Goal: Task Accomplishment & Management: Manage account settings

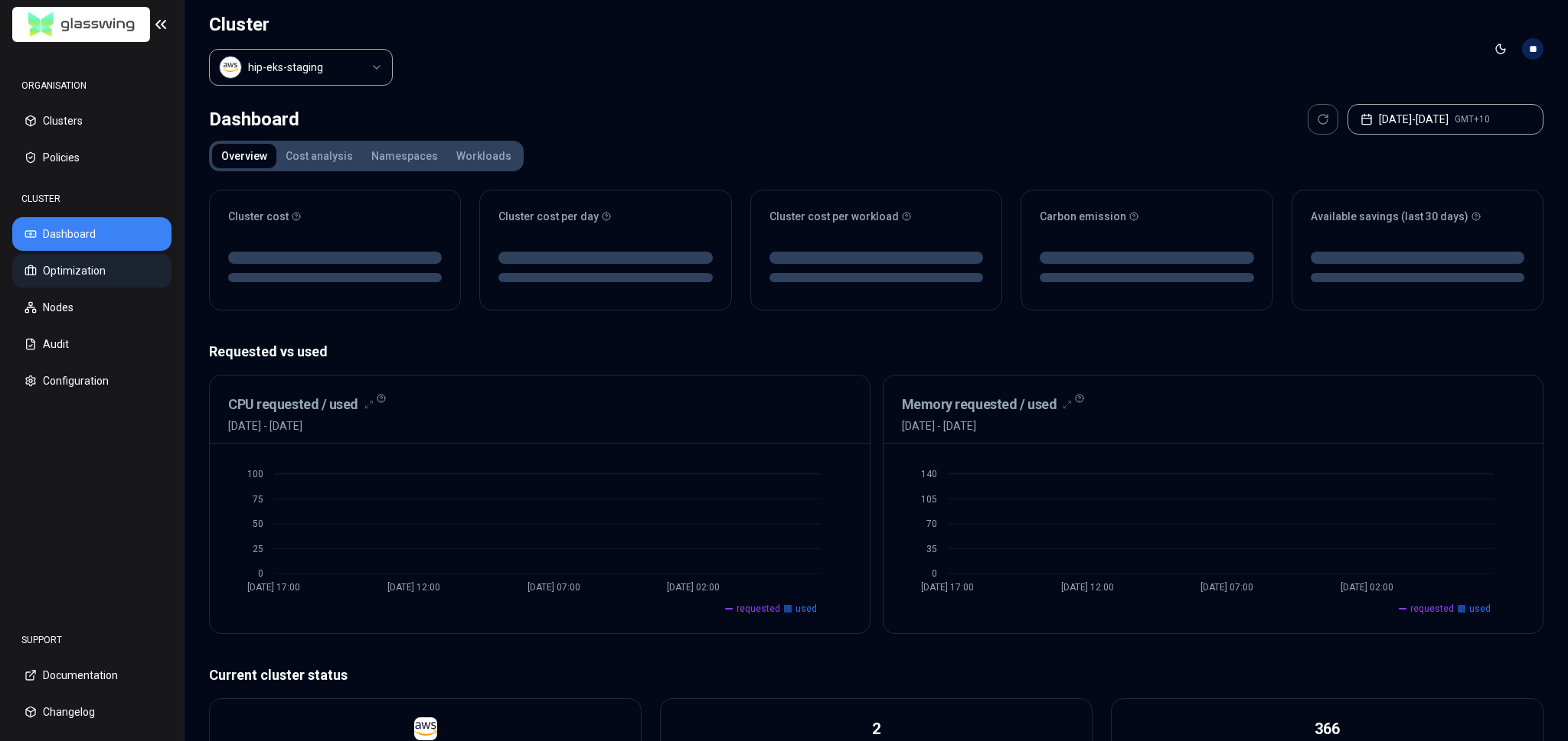
click at [98, 274] on button "Optimization" at bounding box center [92, 271] width 159 height 34
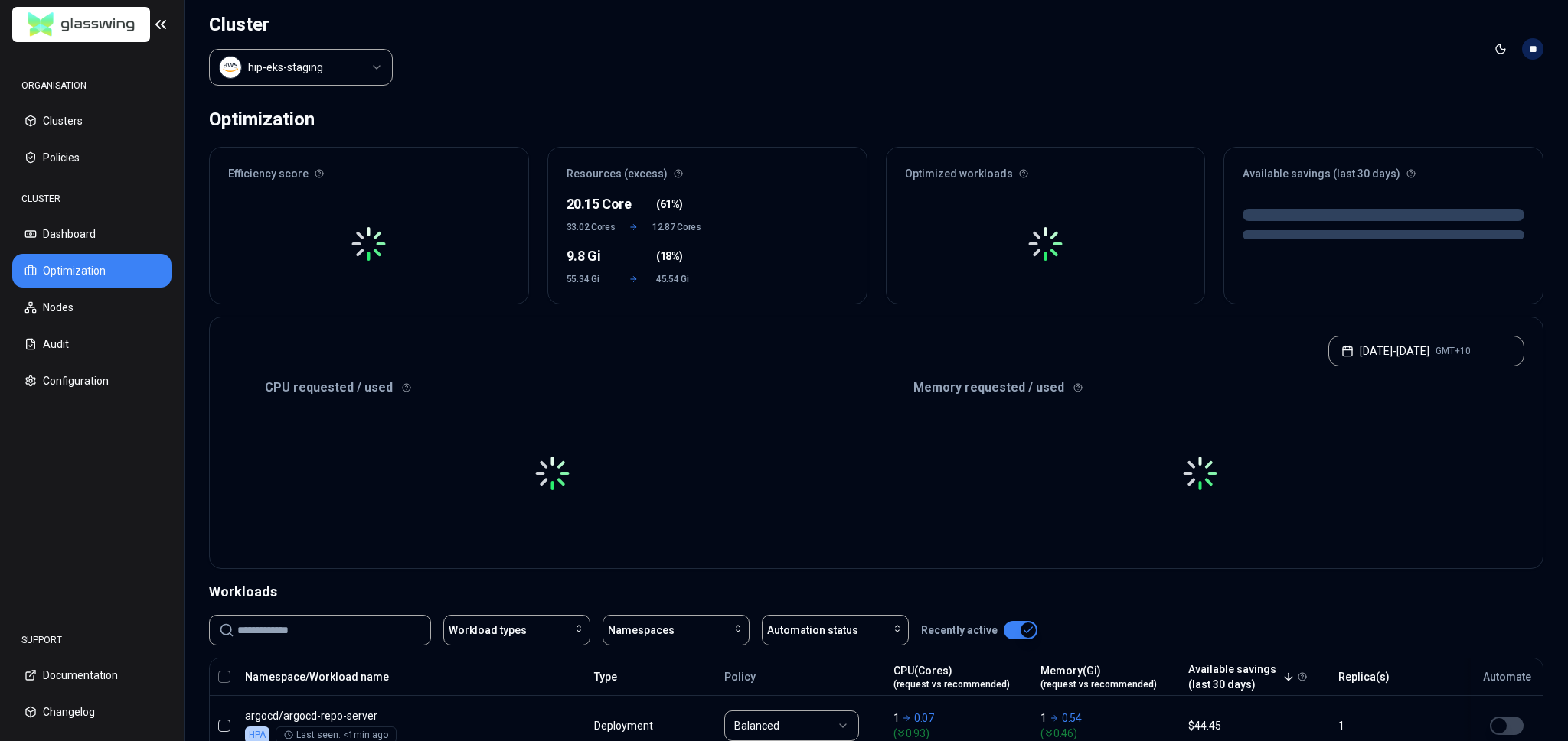
scroll to position [237, 0]
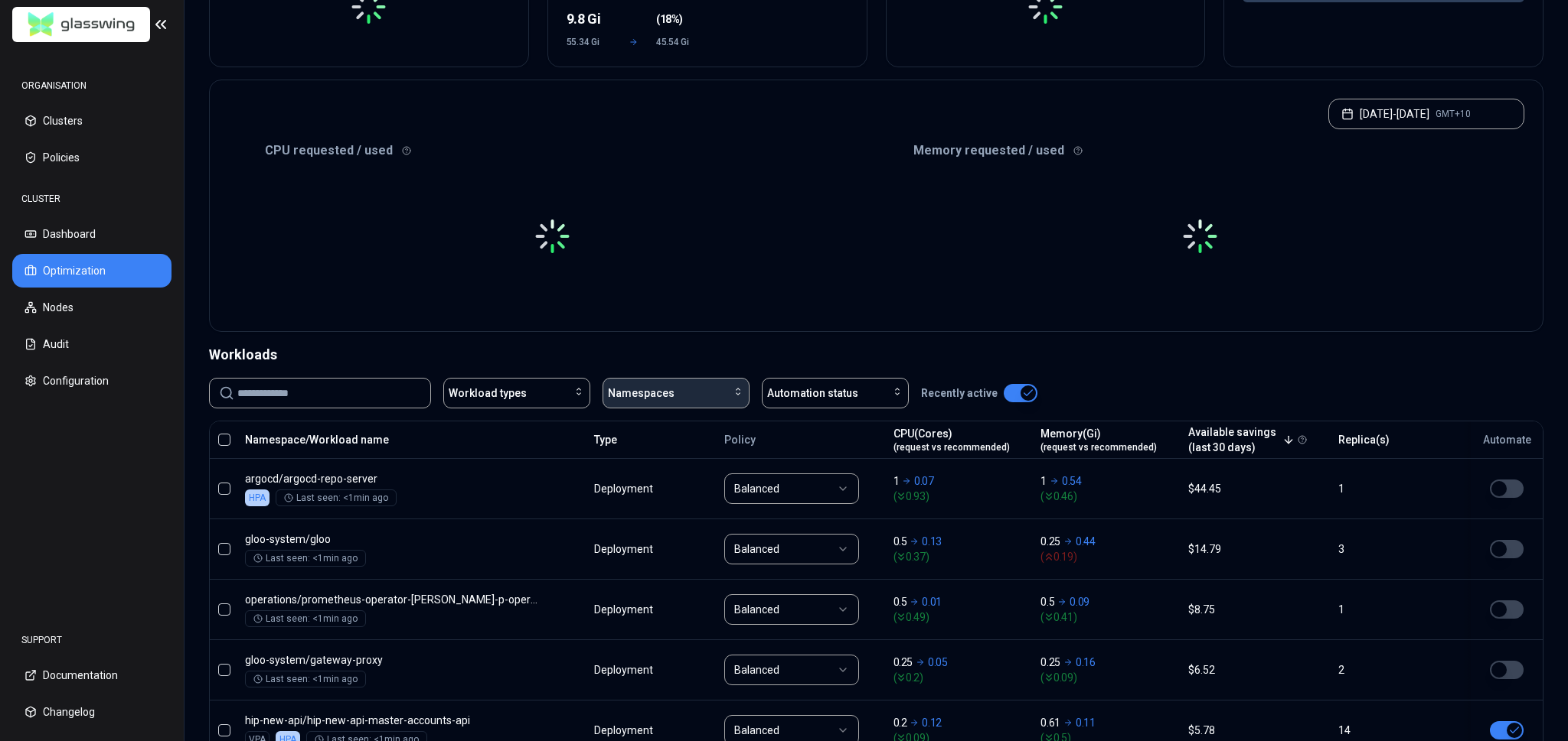
click at [663, 393] on span "Namespaces" at bounding box center [640, 393] width 66 height 15
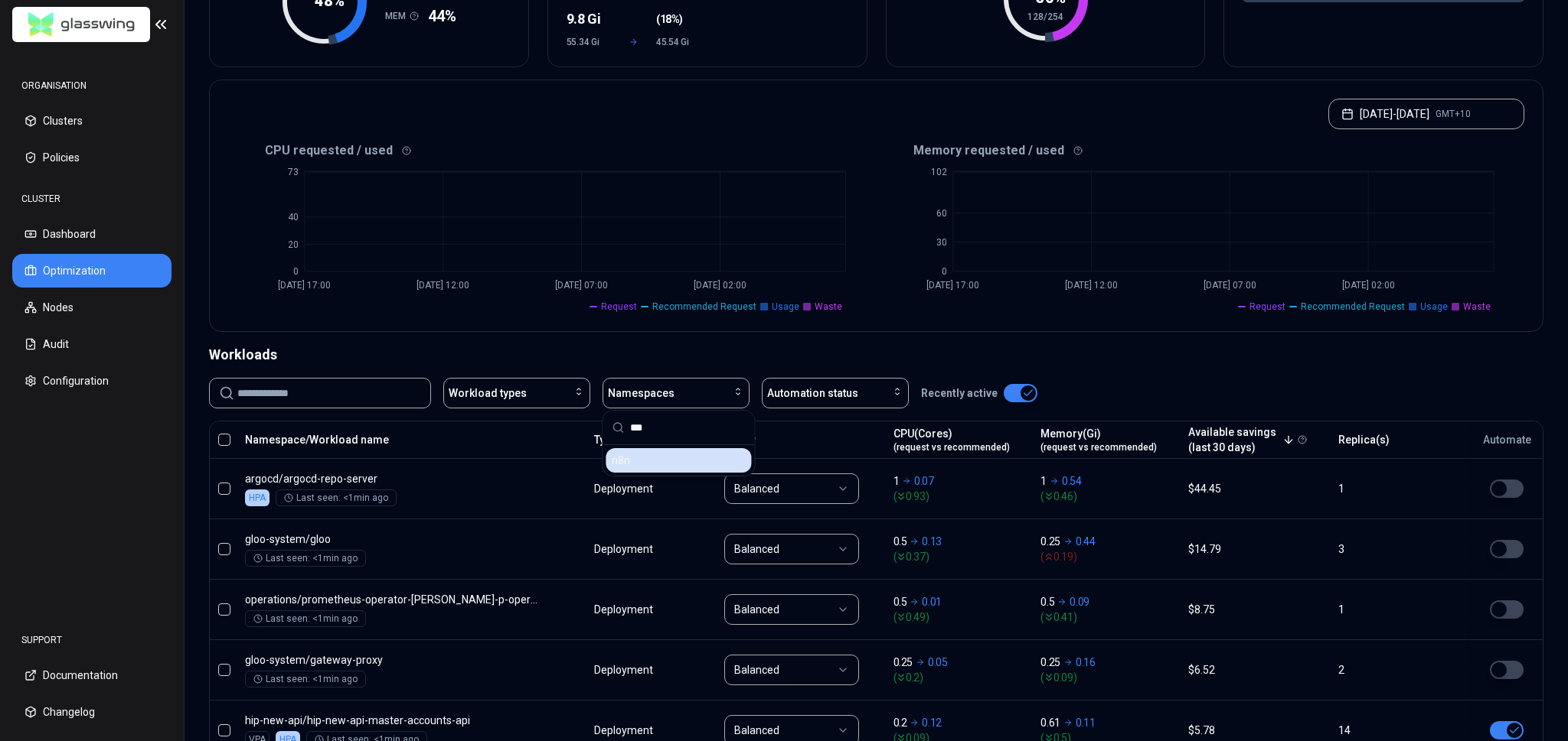
type input "***"
click at [654, 462] on div "n8n" at bounding box center [678, 460] width 146 height 24
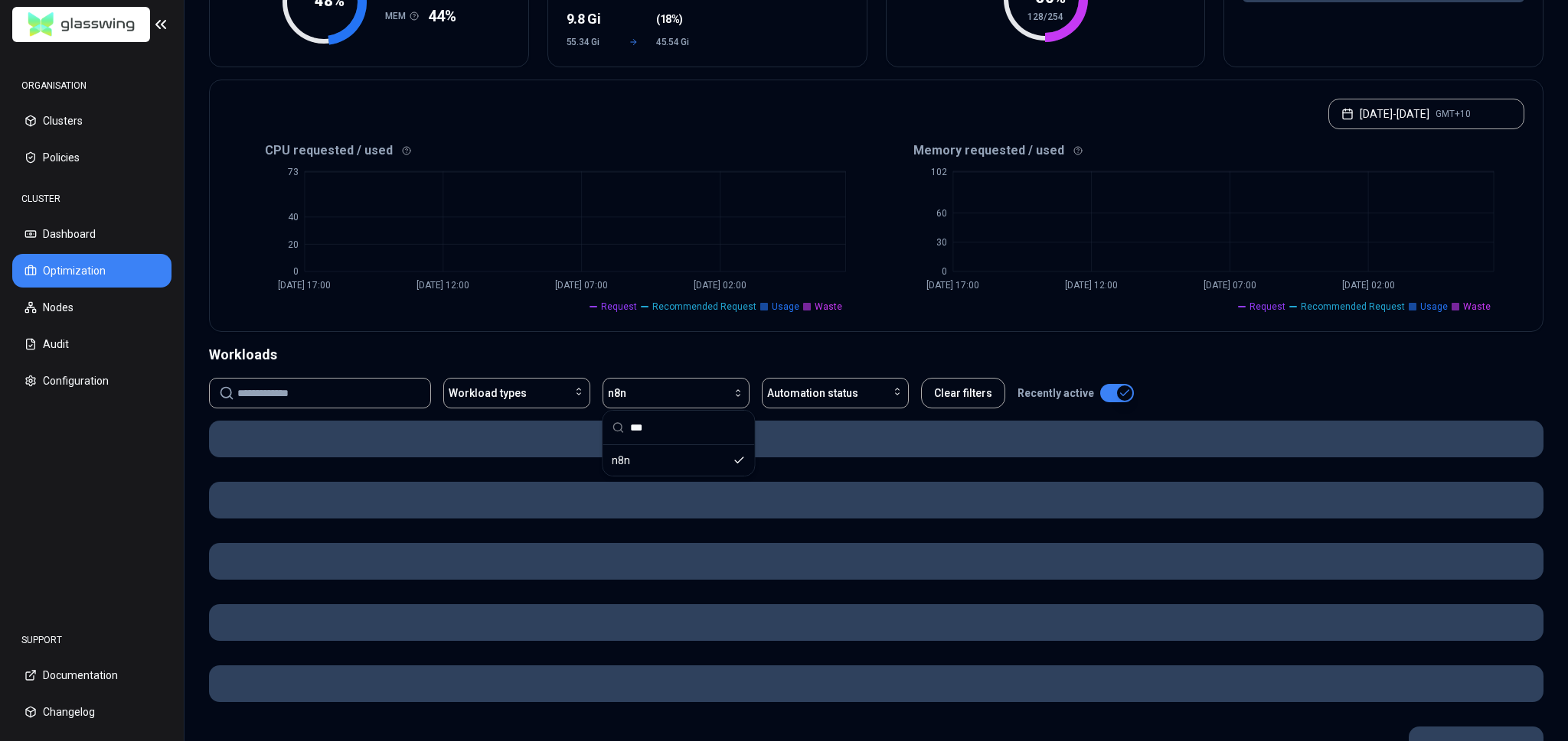
click at [596, 351] on div "Workloads" at bounding box center [875, 354] width 1334 height 21
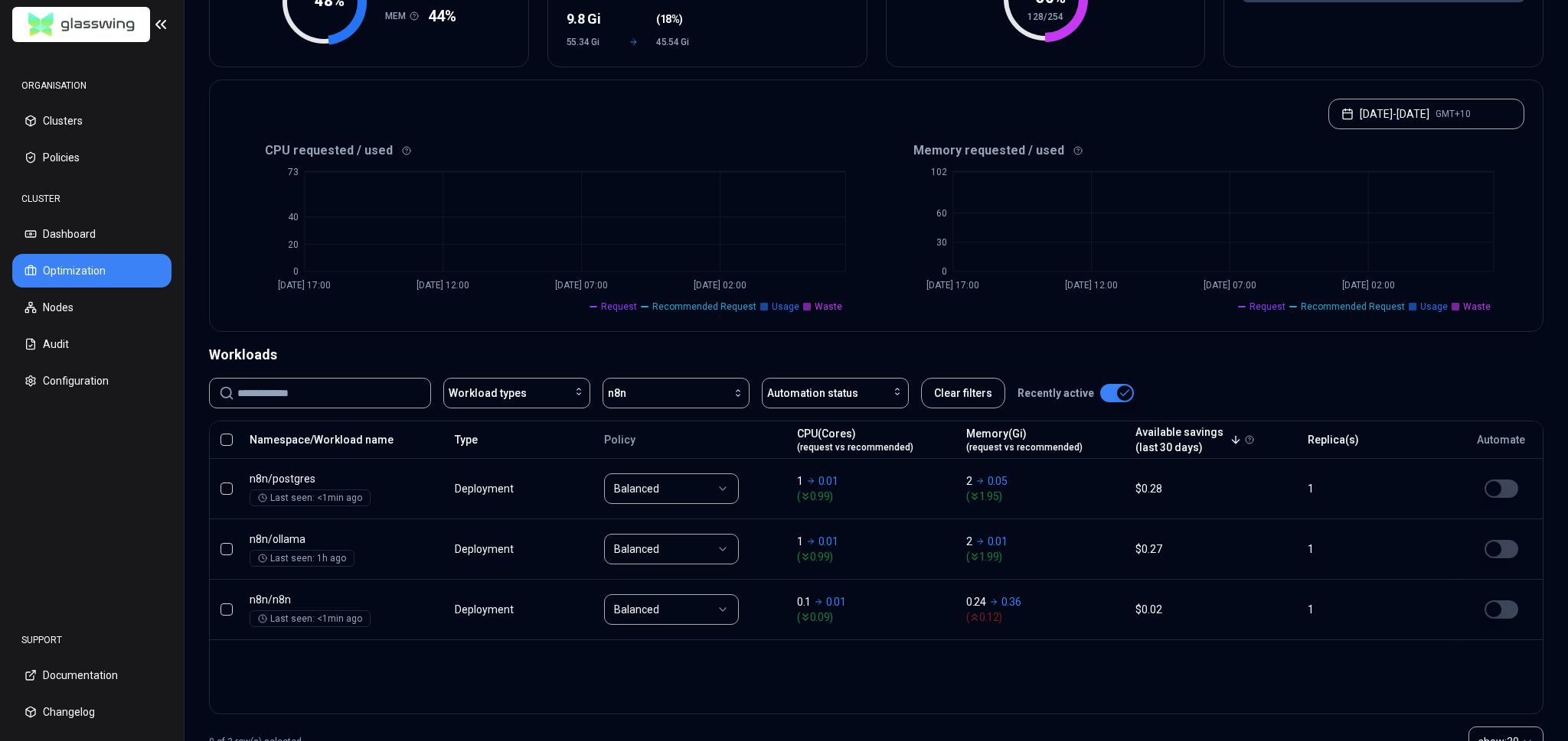
click at [1192, 373] on div "Workloads Workload types n8n Automation status Clear filters Recently active Na…" at bounding box center [875, 557] width 1334 height 426
click at [1194, 360] on div "Workloads" at bounding box center [875, 354] width 1334 height 21
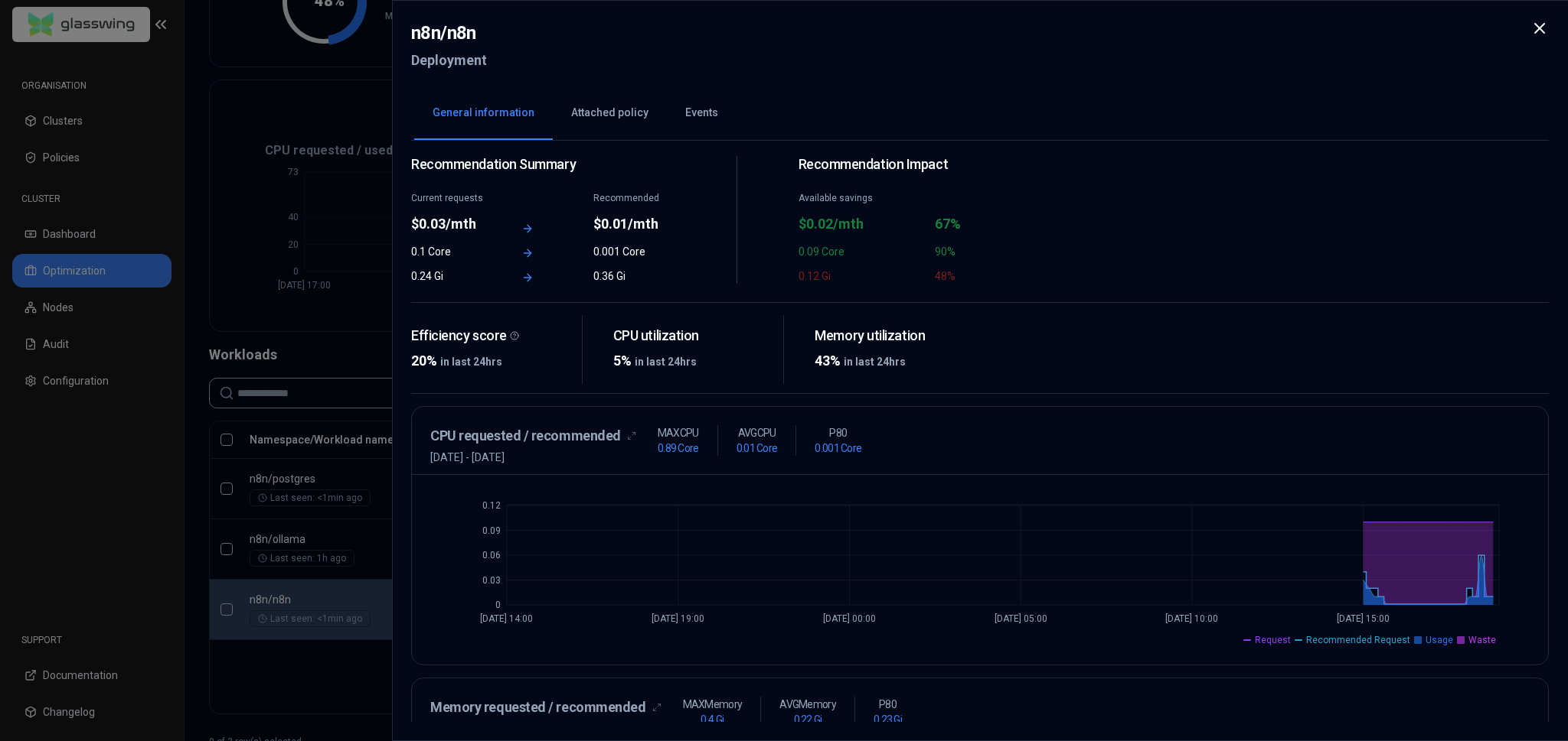
scroll to position [73, 0]
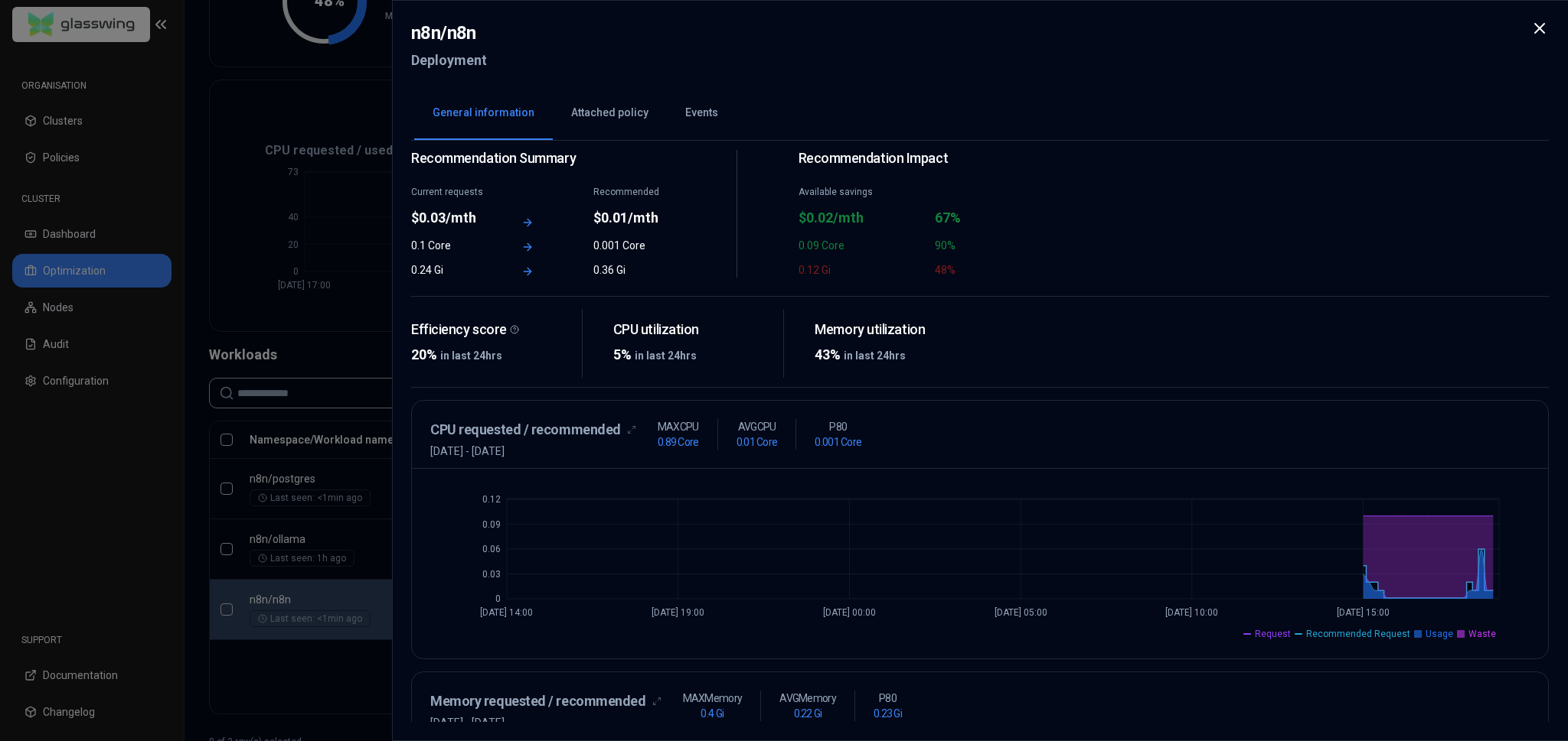
click at [369, 544] on div at bounding box center [784, 370] width 1568 height 741
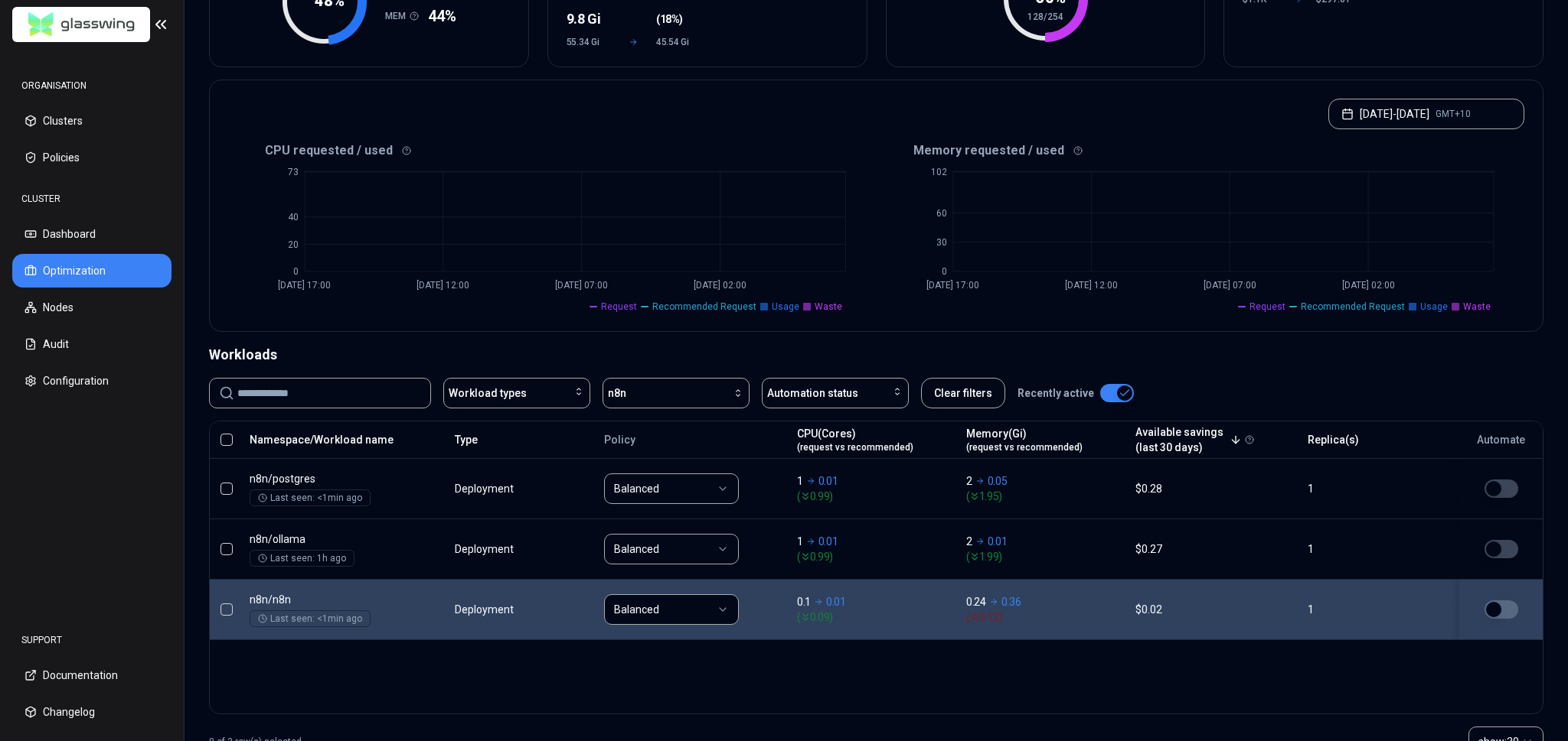
click at [747, 655] on div "Namespace/Workload name Type Policy CPU(Cores) (request vs recommended) Memory(…" at bounding box center [875, 567] width 1334 height 294
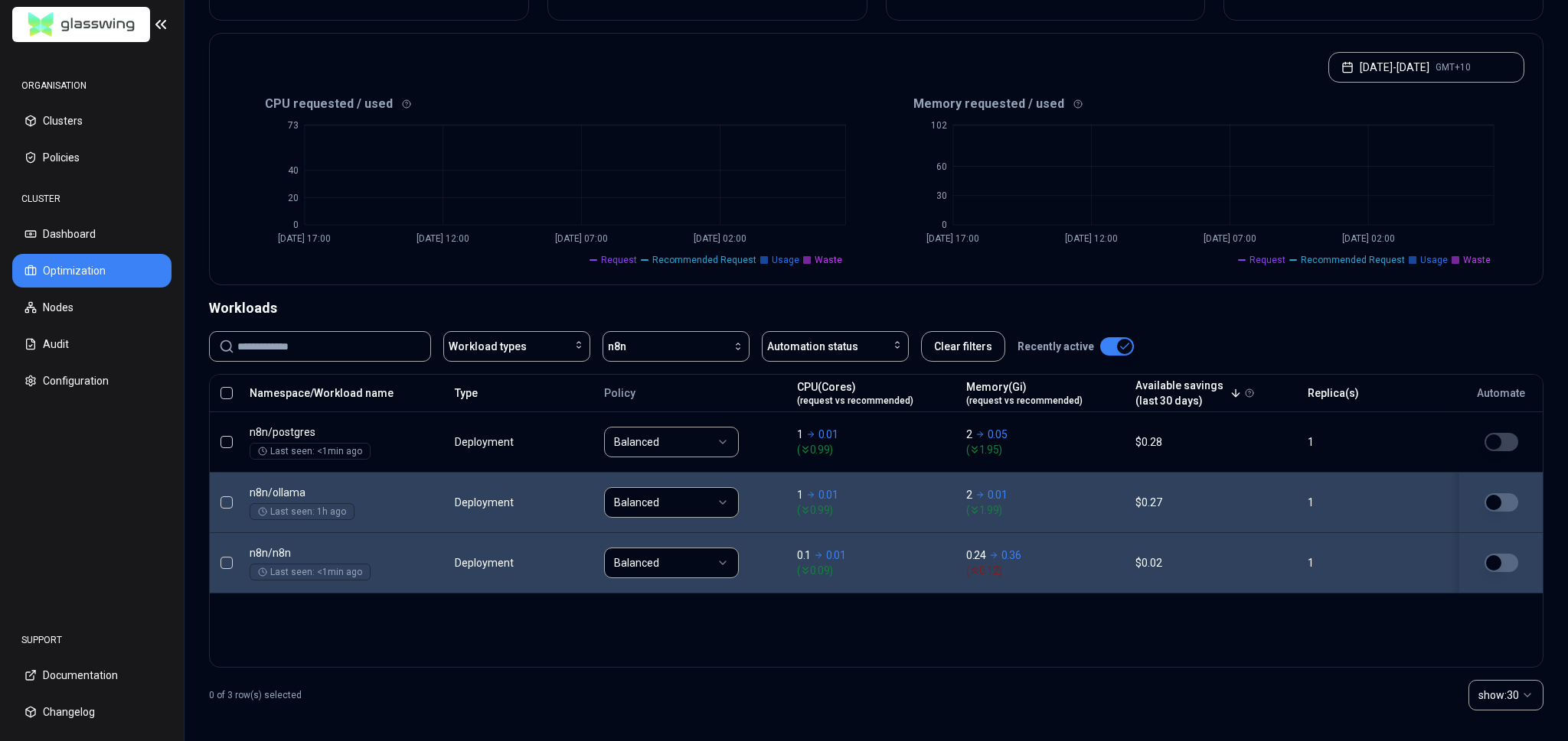
scroll to position [288, 0]
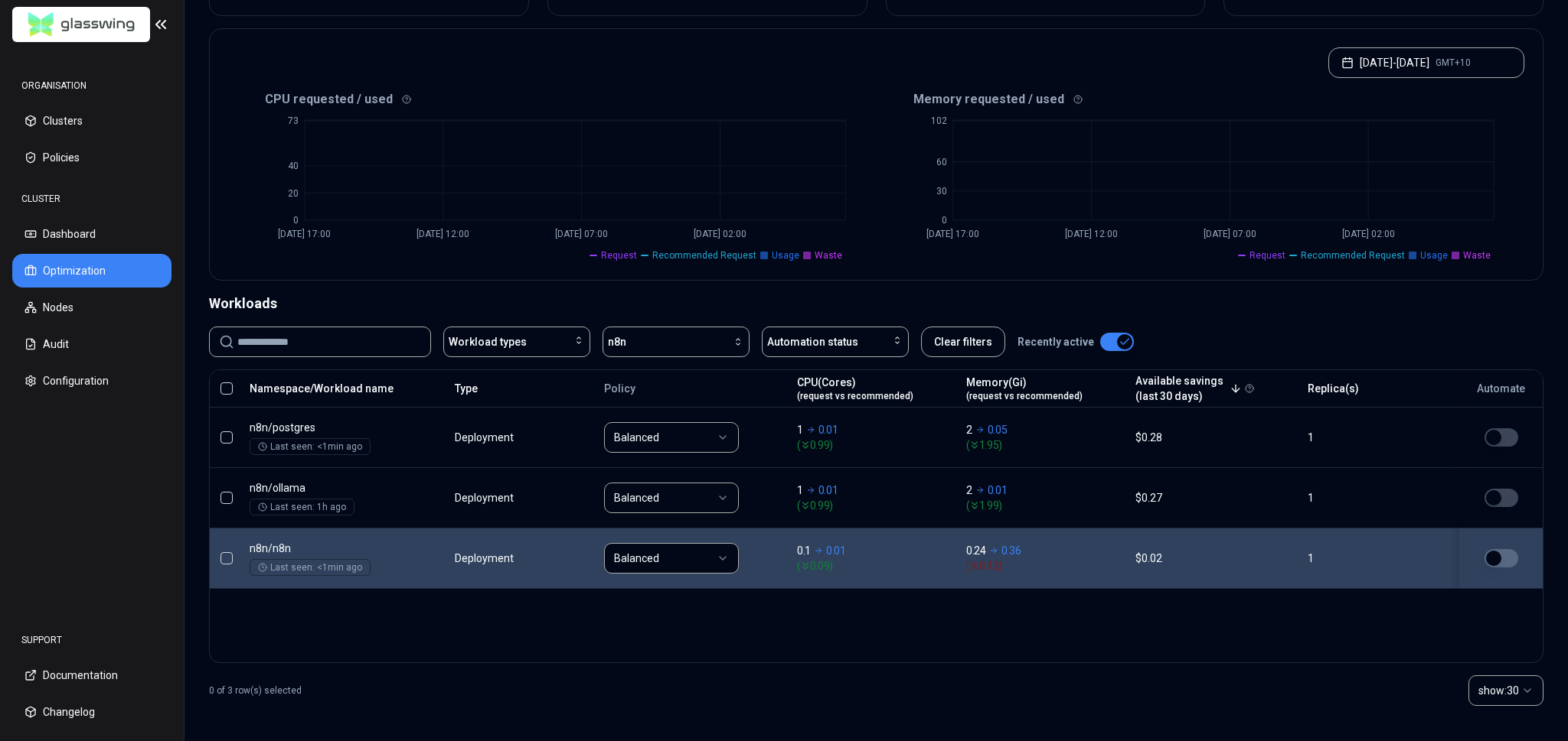
click at [962, 554] on body "ORGANISATION Clusters Policies CLUSTER Dashboard Optimization Nodes Audit Confi…" at bounding box center [784, 370] width 1568 height 741
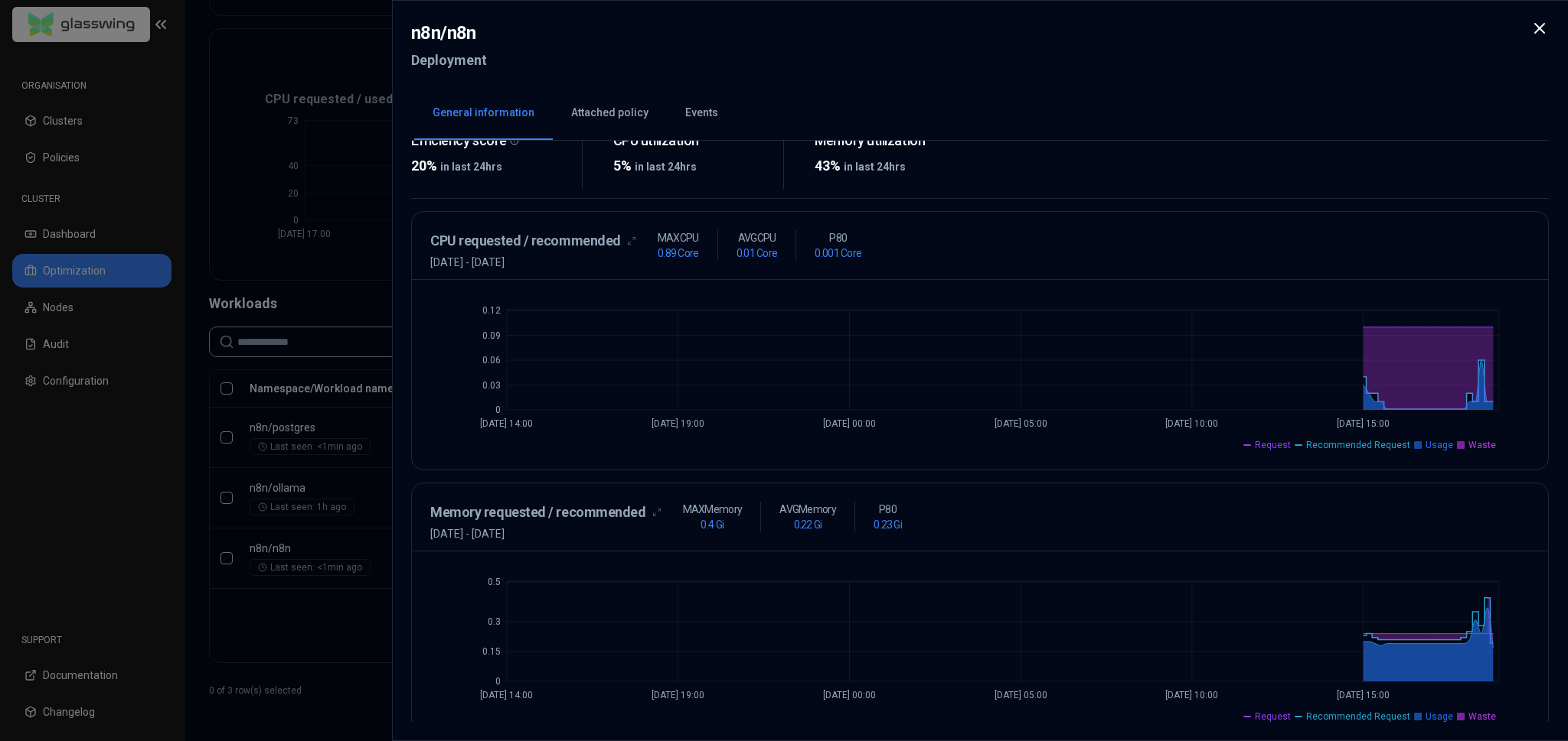
scroll to position [280, 0]
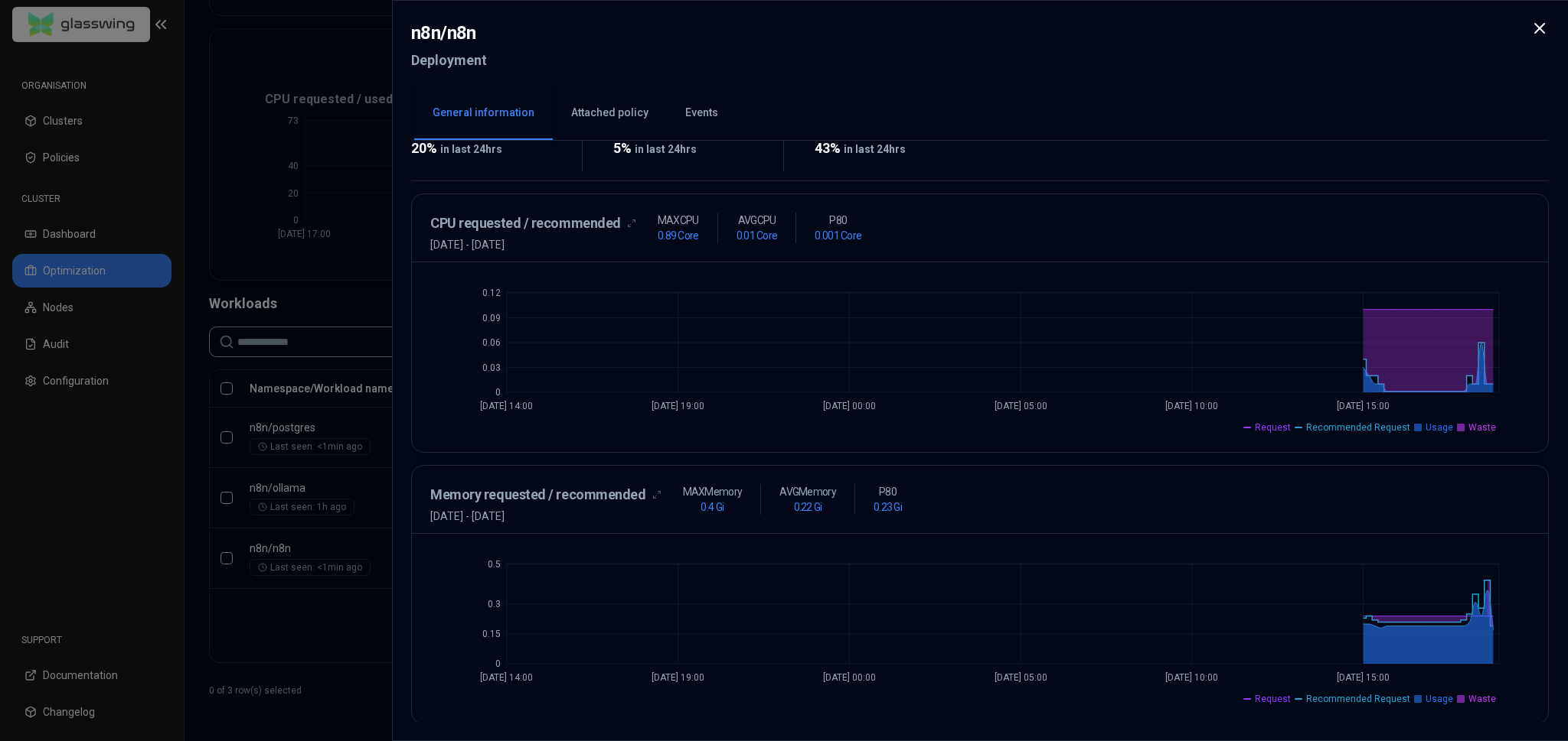
click at [279, 644] on div at bounding box center [784, 370] width 1568 height 741
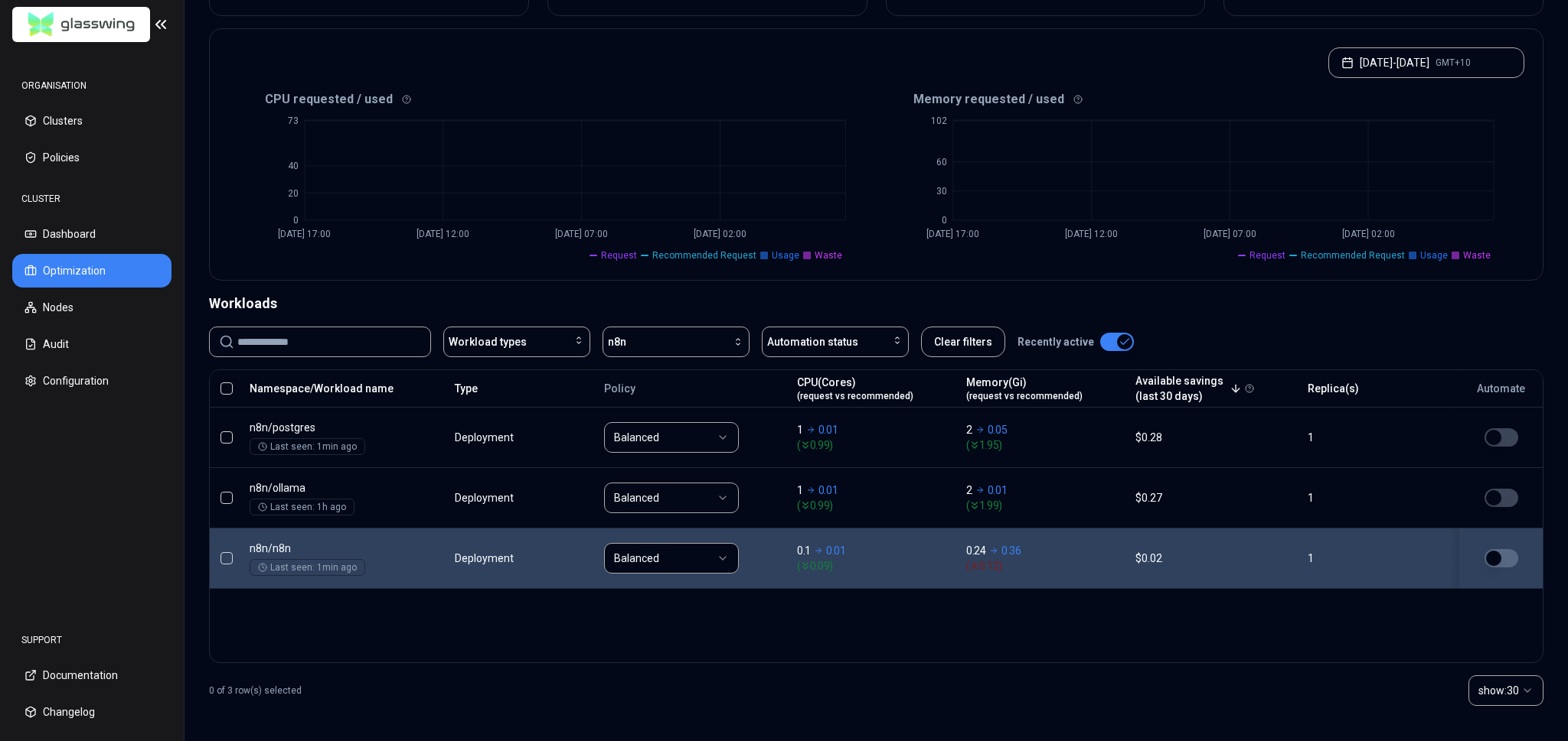
click at [1509, 558] on button "button" at bounding box center [1501, 558] width 34 height 19
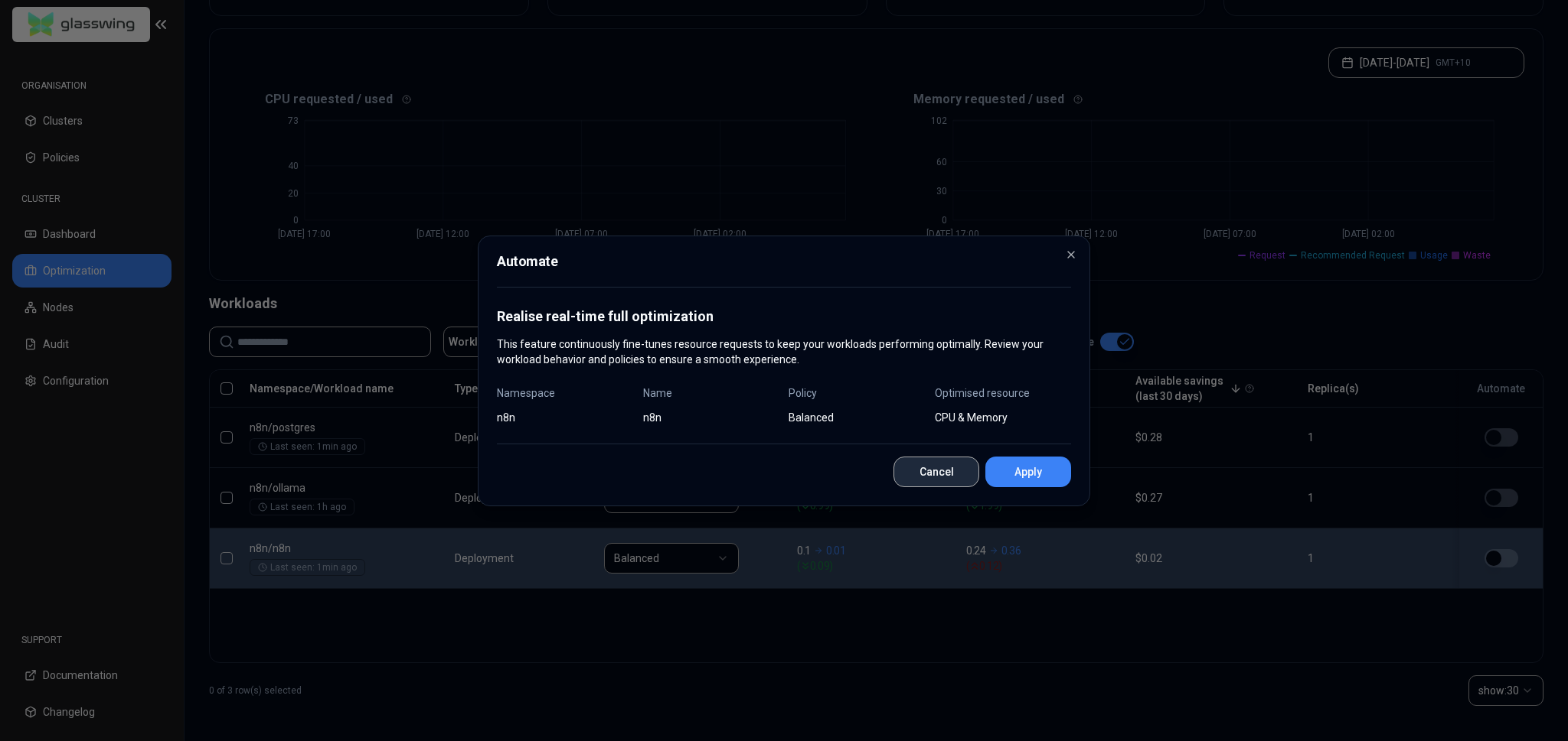
click at [939, 472] on button "Cancel" at bounding box center [936, 472] width 86 height 30
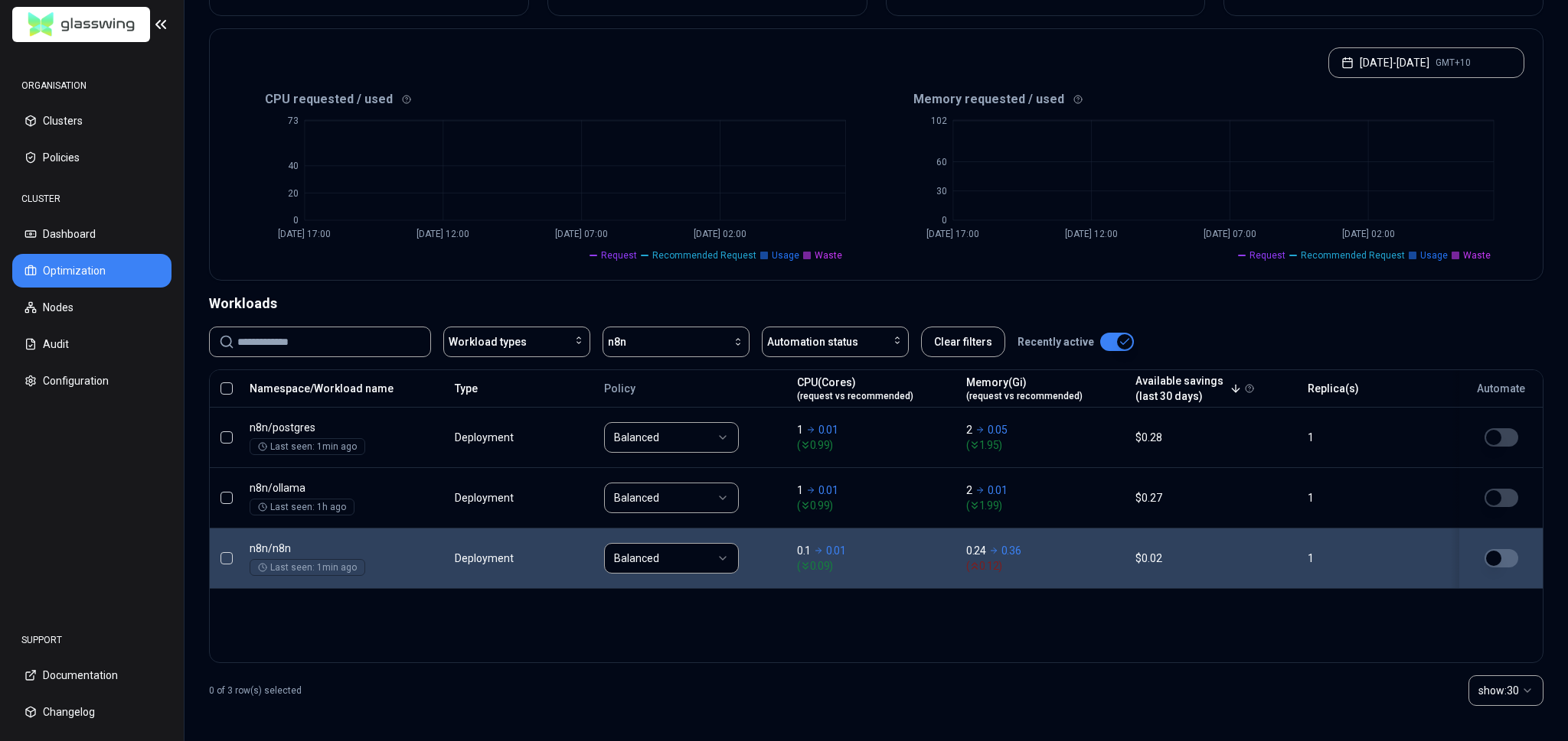
click at [696, 541] on html "ORGANISATION Clusters Policies CLUSTER Dashboard Optimization Nodes Audit Confi…" at bounding box center [784, 370] width 1568 height 741
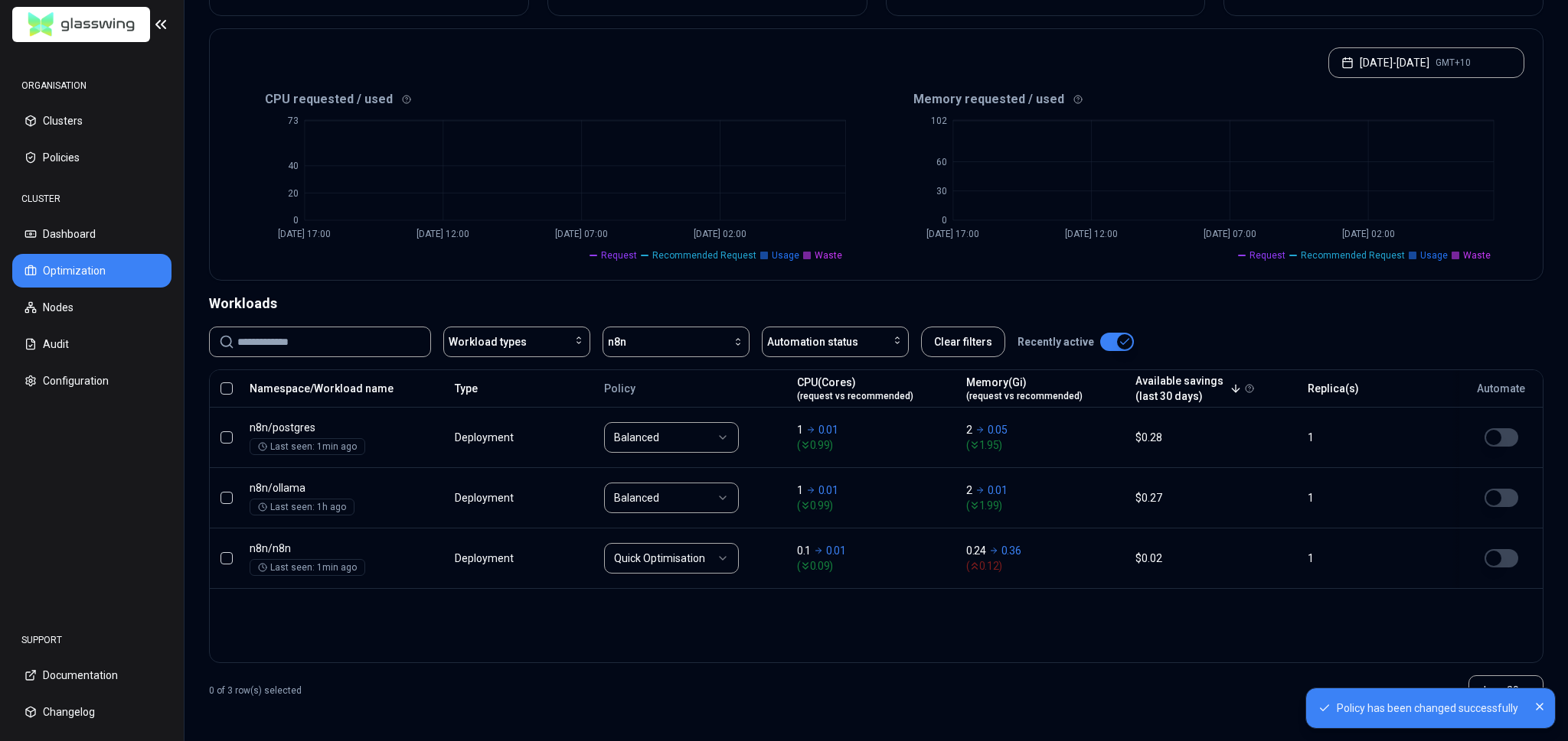
click at [1504, 554] on button "button" at bounding box center [1501, 558] width 34 height 19
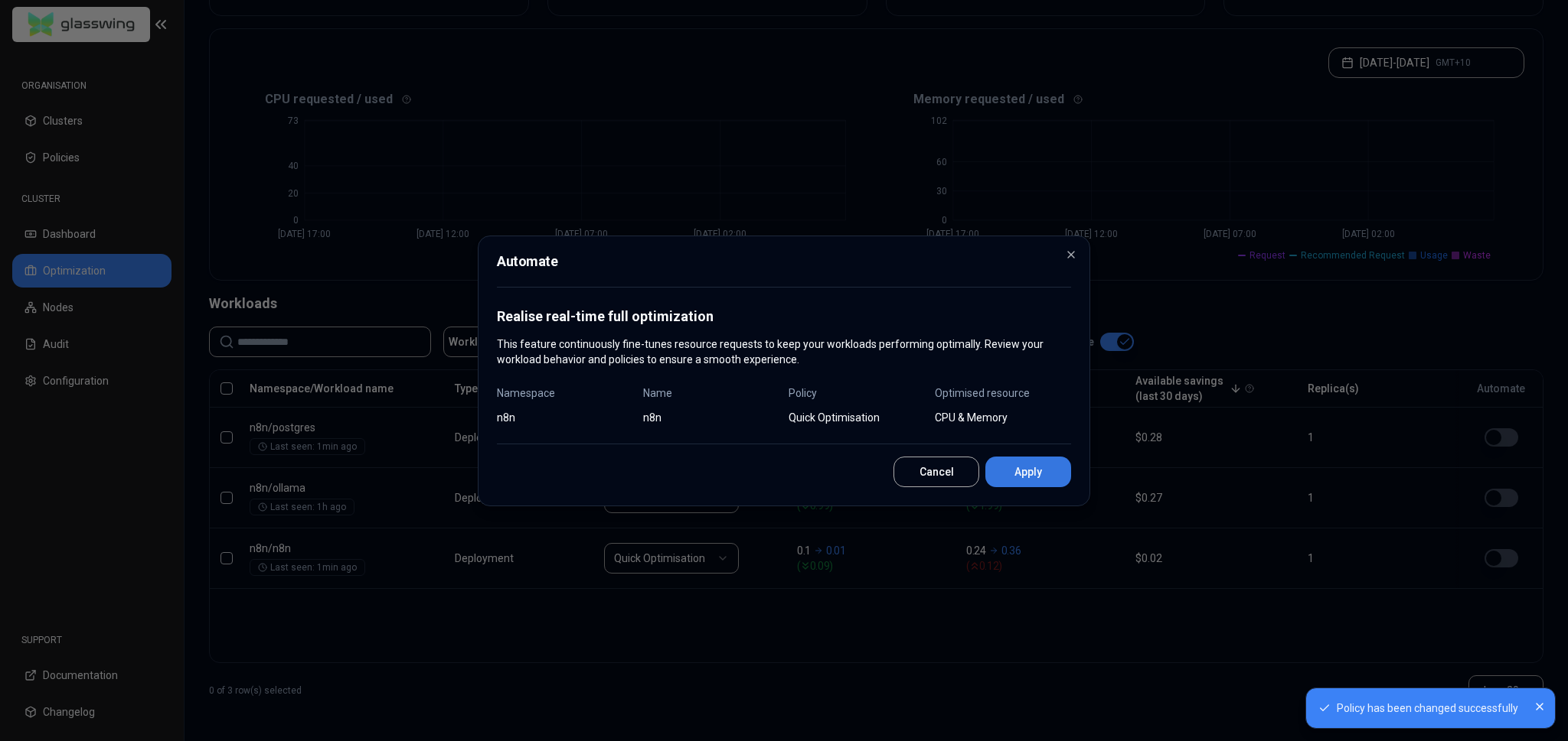
click at [1023, 476] on button "Apply" at bounding box center [1028, 472] width 86 height 30
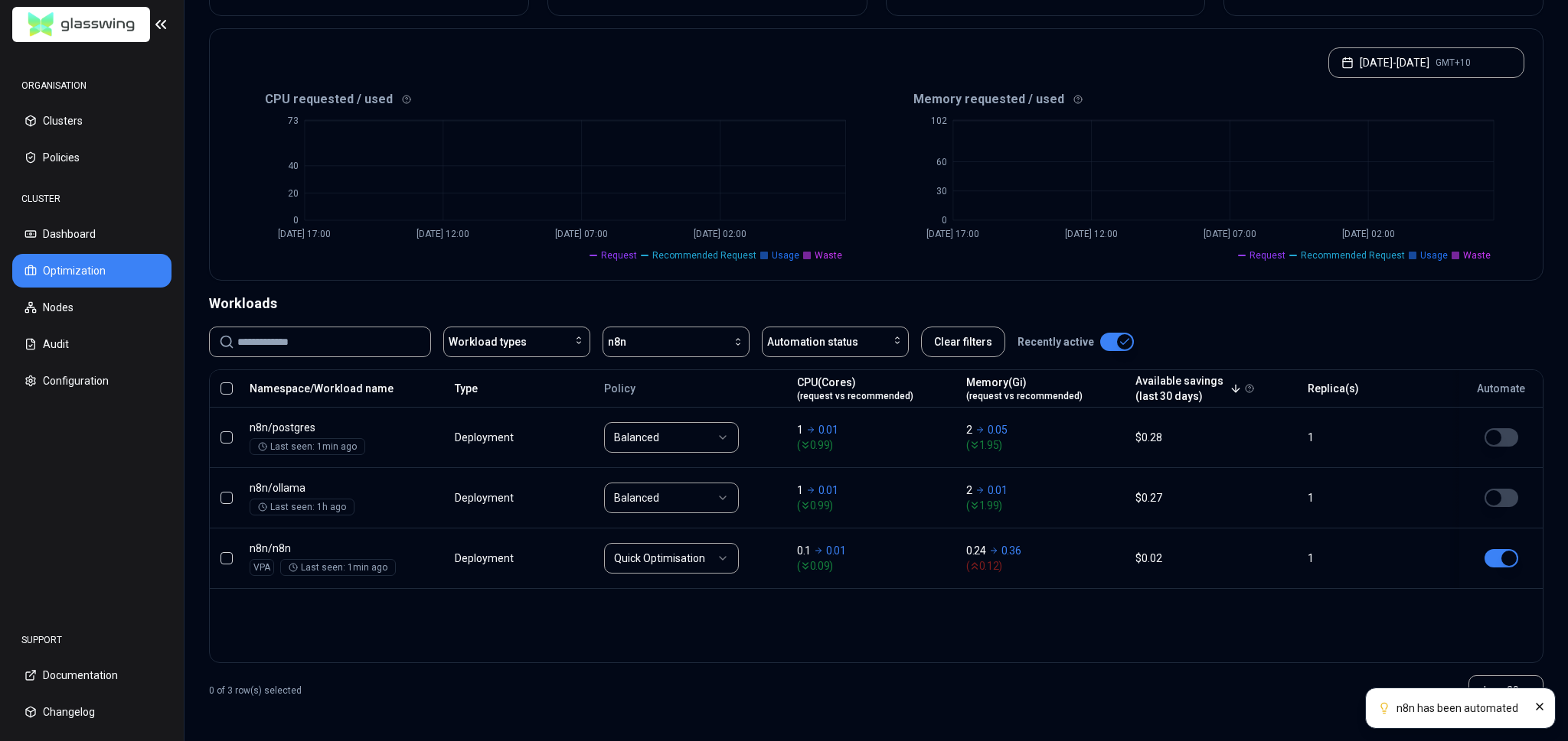
click at [1044, 597] on div "Namespace/Workload name Type Policy CPU(Cores) (request vs recommended) Memory(…" at bounding box center [875, 516] width 1334 height 294
click at [1043, 596] on div "Namespace/Workload name Type Policy CPU(Cores) (request vs recommended) Memory(…" at bounding box center [875, 516] width 1334 height 294
click at [1501, 558] on button "button" at bounding box center [1501, 558] width 34 height 19
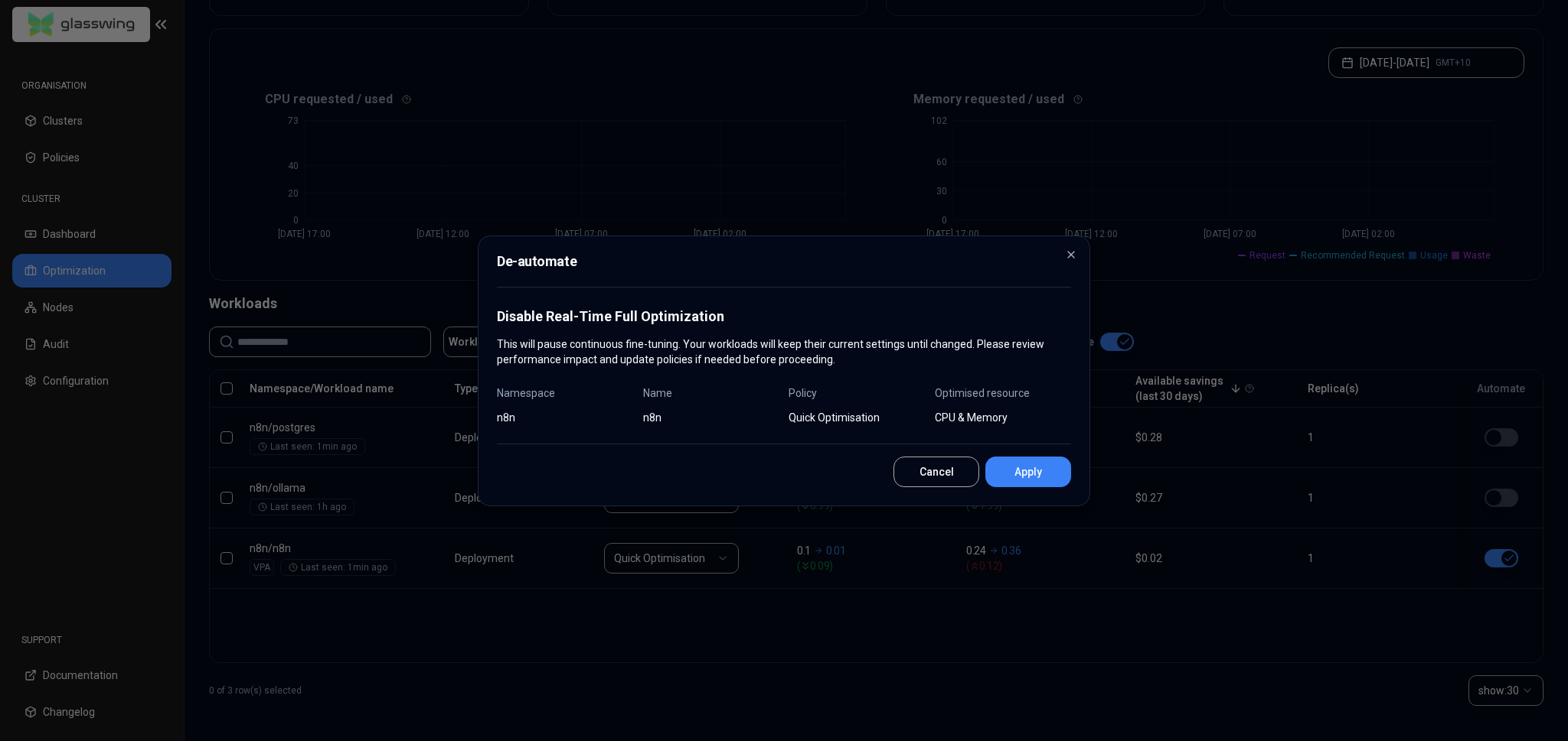
click at [1041, 473] on button "Apply" at bounding box center [1028, 472] width 86 height 30
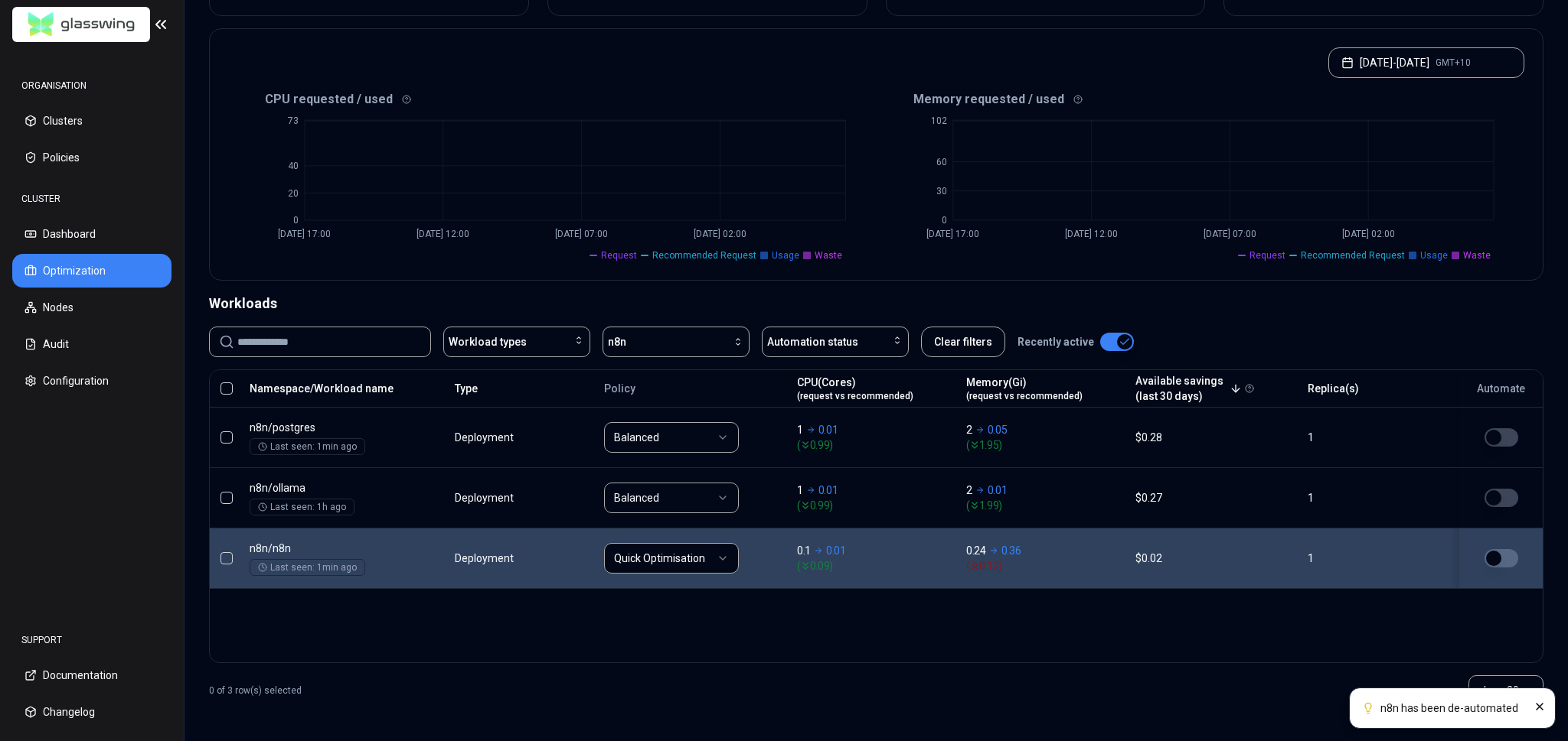
click at [705, 552] on html "n8n has been de-automated ORGANISATION Clusters Policies CLUSTER Dashboard Opti…" at bounding box center [784, 370] width 1568 height 741
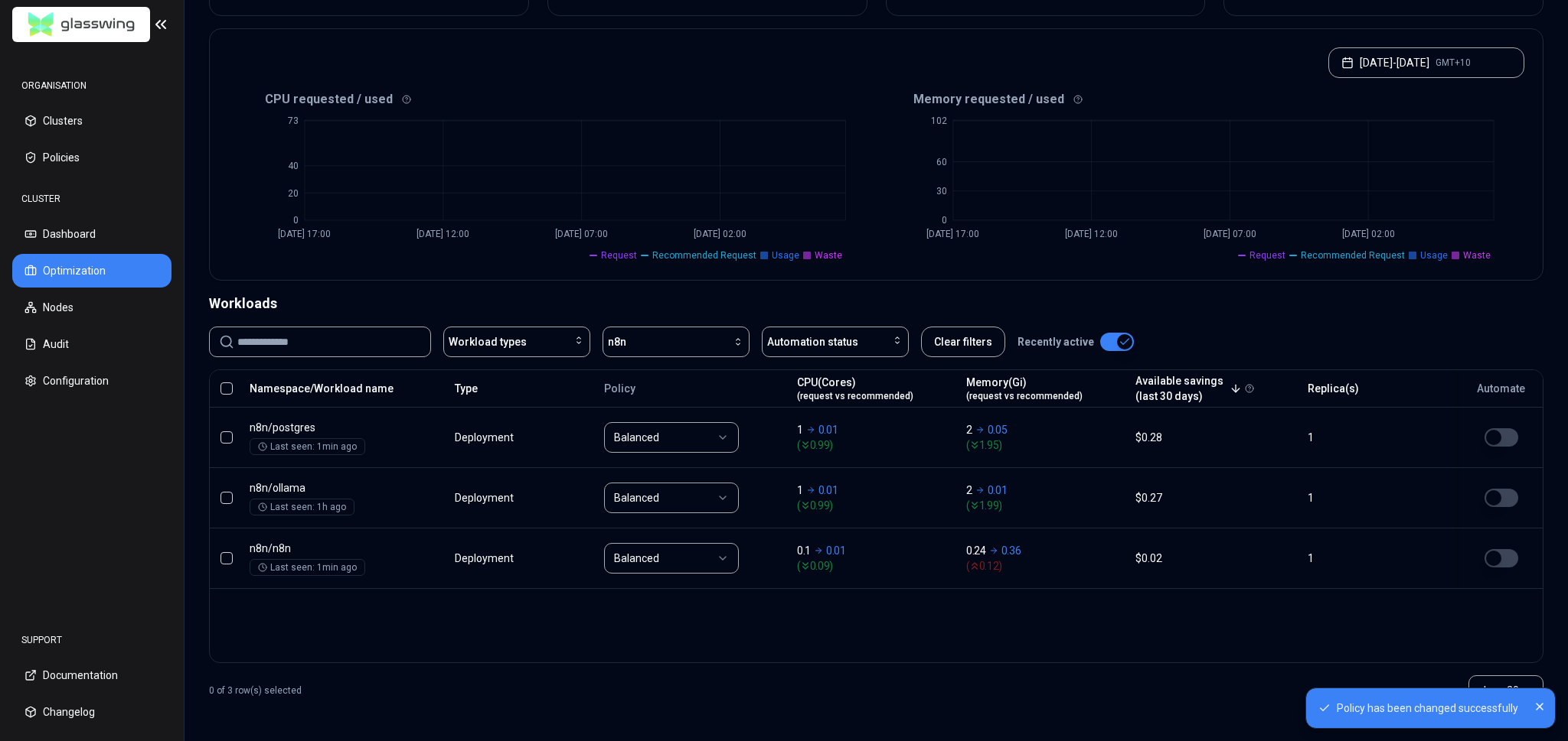
click at [863, 623] on div "Namespace/Workload name Type Policy CPU(Cores) (request vs recommended) Memory(…" at bounding box center [875, 516] width 1334 height 294
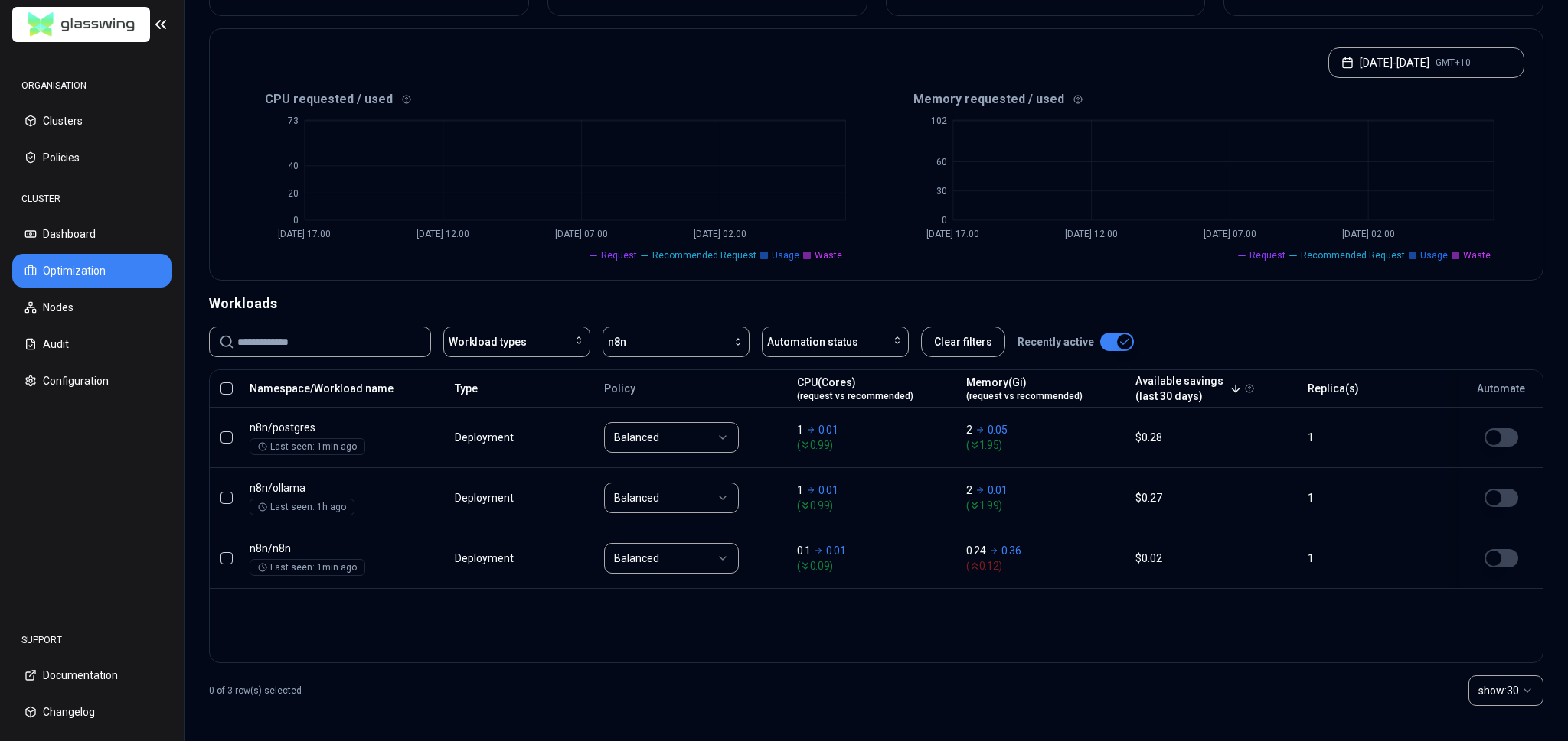
click at [1313, 335] on div "Workload types n8n Automation status Clear filters Recently active" at bounding box center [875, 341] width 1334 height 30
